Goal: Find specific page/section: Find specific page/section

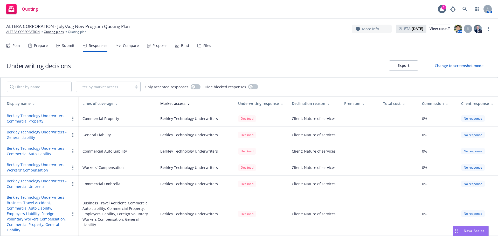
scroll to position [160, 0]
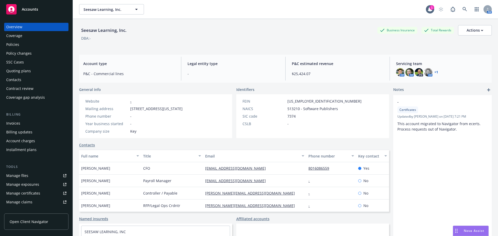
click at [12, 44] on div "Policies" at bounding box center [12, 44] width 13 height 8
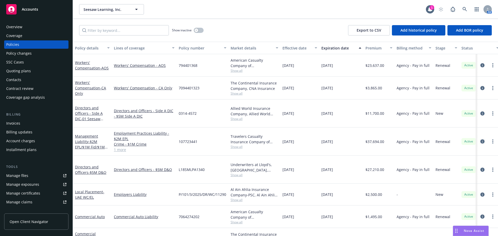
click at [480, 139] on icon "circleInformation" at bounding box center [482, 141] width 4 height 4
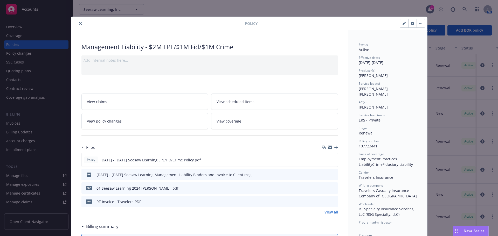
click at [80, 23] on button "close" at bounding box center [80, 23] width 6 height 6
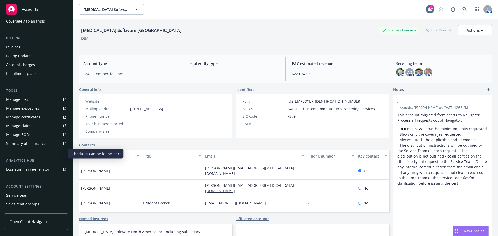
scroll to position [78, 0]
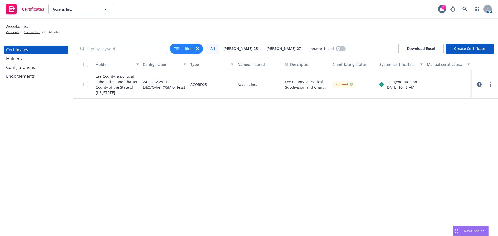
click at [477, 84] on icon "button" at bounding box center [479, 84] width 5 height 5
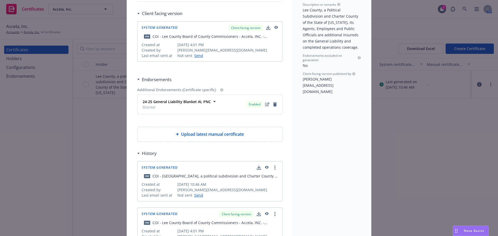
scroll to position [130, 0]
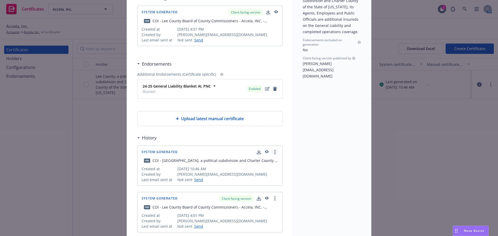
click at [274, 152] on icon "more" at bounding box center [274, 152] width 1 height 4
click at [255, 161] on link "Show in client navigator" at bounding box center [250, 163] width 58 height 10
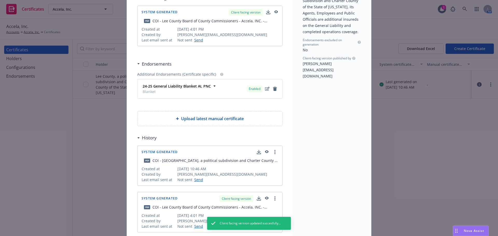
click at [265, 152] on icon "button" at bounding box center [266, 152] width 5 height 4
